Goal: Register for event/course

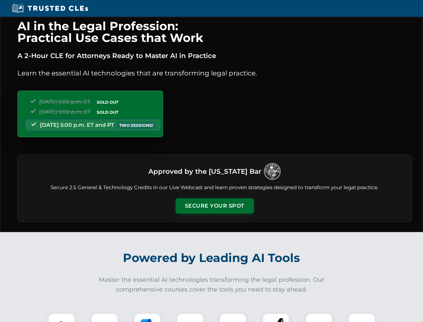
click at [214, 206] on button "Secure Your Spot" at bounding box center [215, 205] width 78 height 15
click at [62, 317] on img at bounding box center [61, 326] width 19 height 19
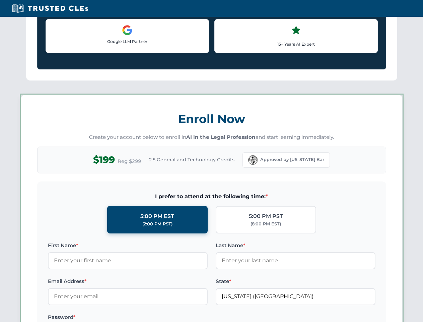
click at [190, 317] on label "Password *" at bounding box center [128, 317] width 160 height 8
